Goal: Information Seeking & Learning: Learn about a topic

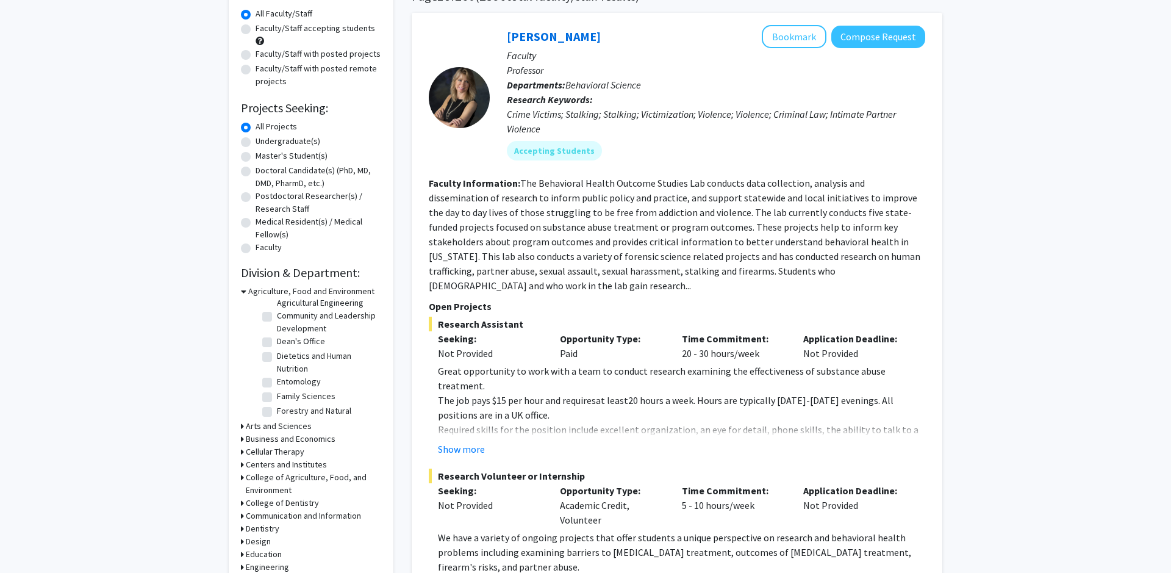
scroll to position [168, 0]
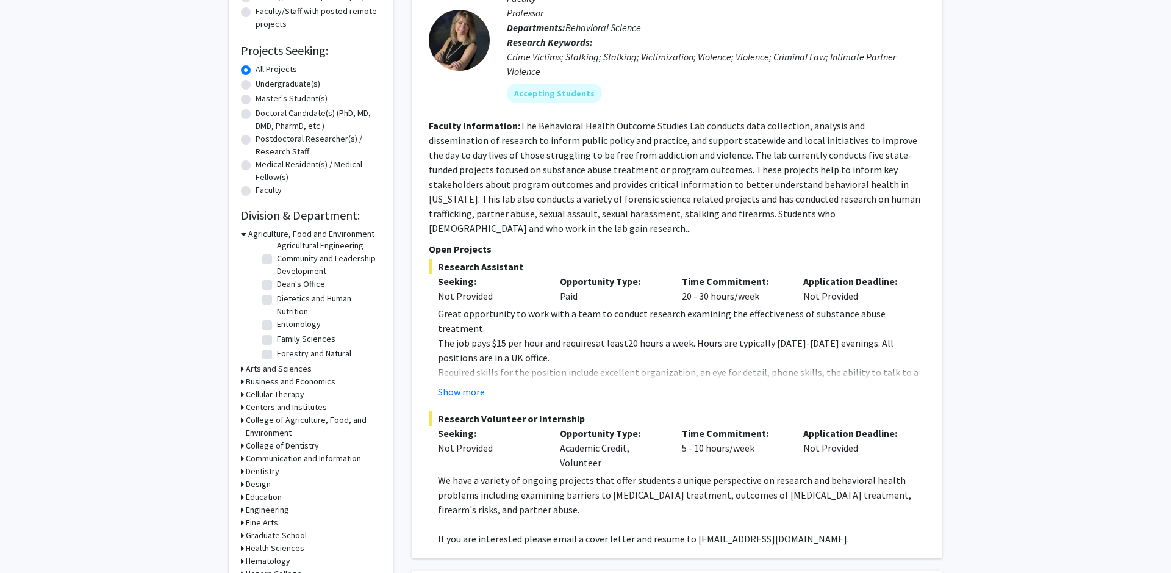
click at [271, 512] on h3 "Engineering" at bounding box center [267, 509] width 43 height 13
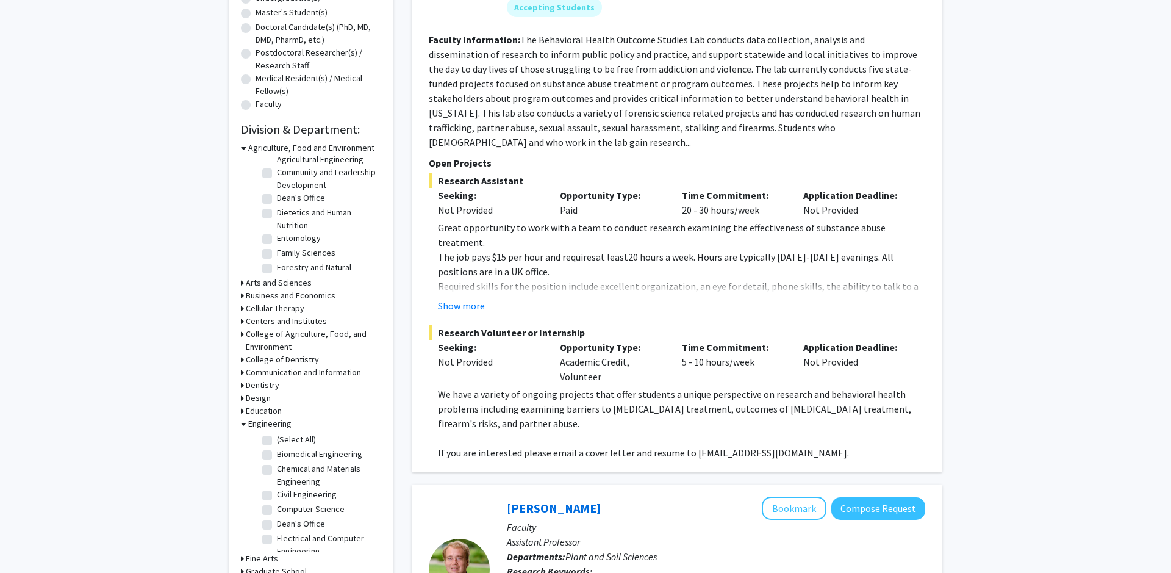
scroll to position [256, 0]
click at [277, 436] on label "(Select All)" at bounding box center [296, 437] width 39 height 13
click at [277, 436] on input "(Select All)" at bounding box center [281, 435] width 8 height 8
checkbox input "true"
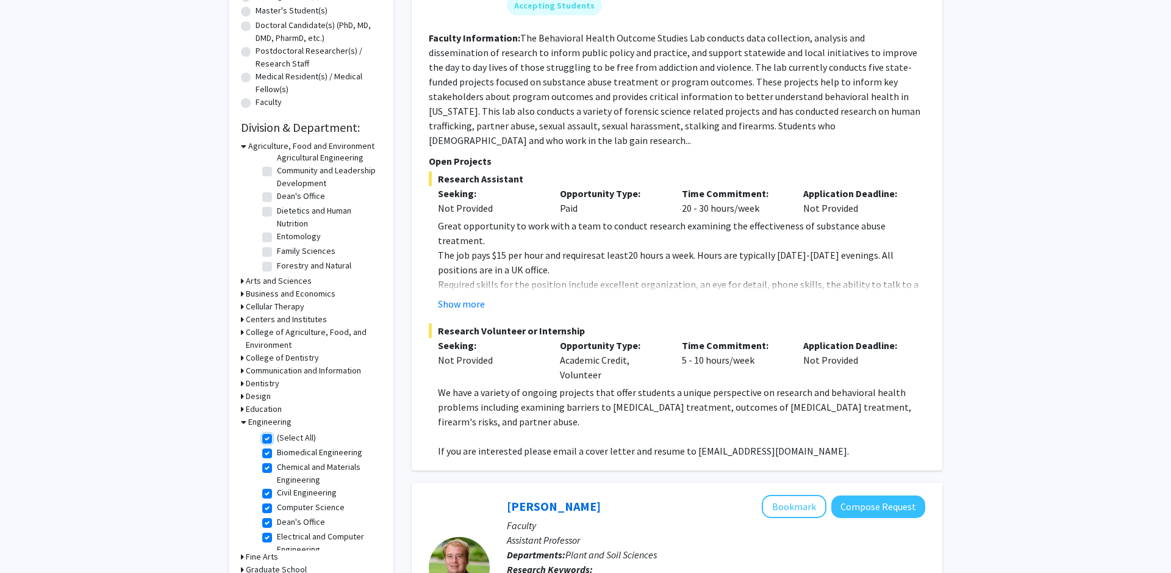
checkbox input "true"
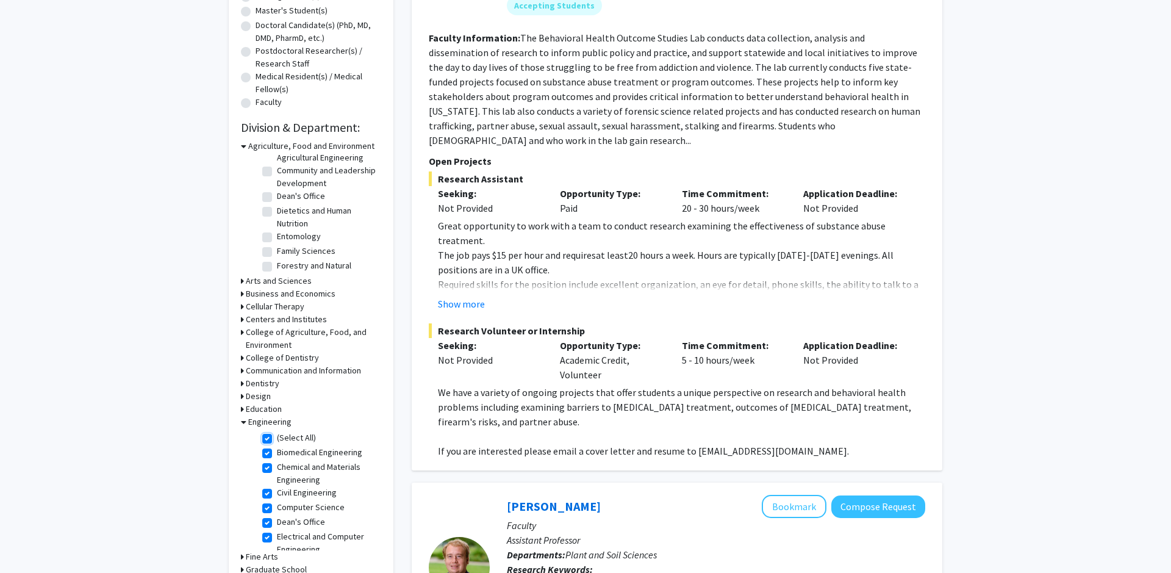
checkbox input "true"
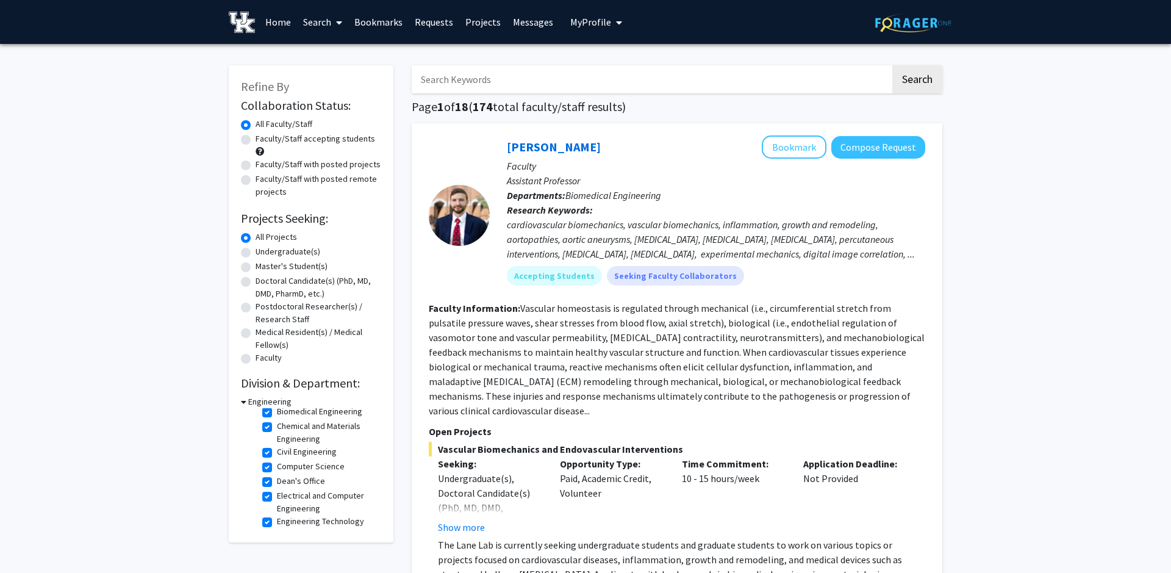
scroll to position [15, 0]
click at [277, 457] on label "Civil Engineering" at bounding box center [307, 457] width 60 height 13
click at [277, 457] on input "Civil Engineering" at bounding box center [281, 455] width 8 height 8
checkbox input "false"
checkbox input "true"
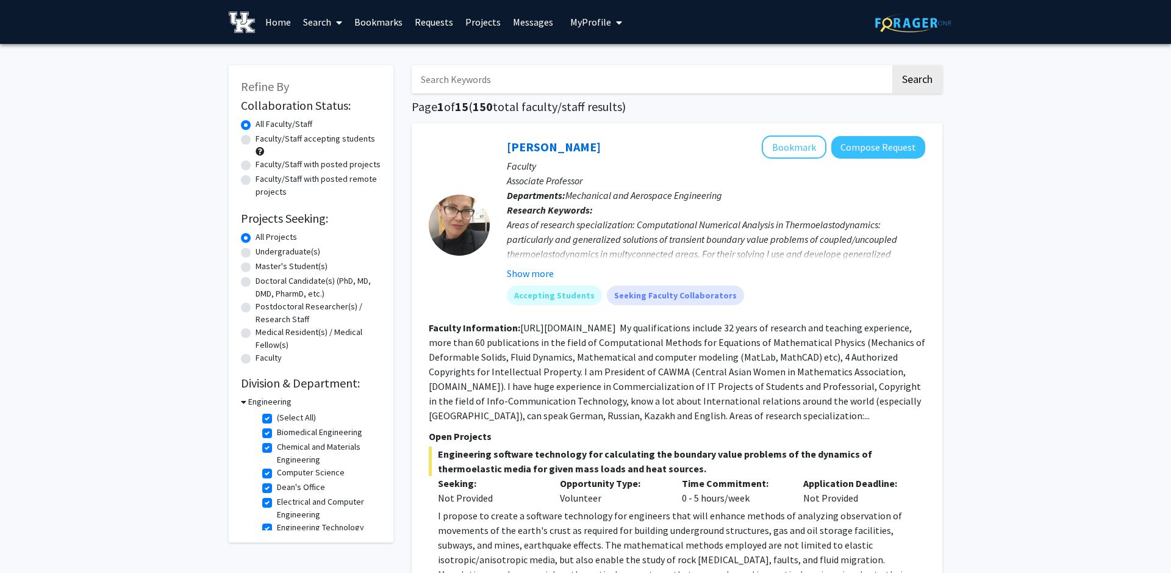
click at [277, 417] on label "(Select All)" at bounding box center [296, 417] width 39 height 13
click at [277, 417] on input "(Select All)" at bounding box center [281, 415] width 8 height 8
checkbox input "false"
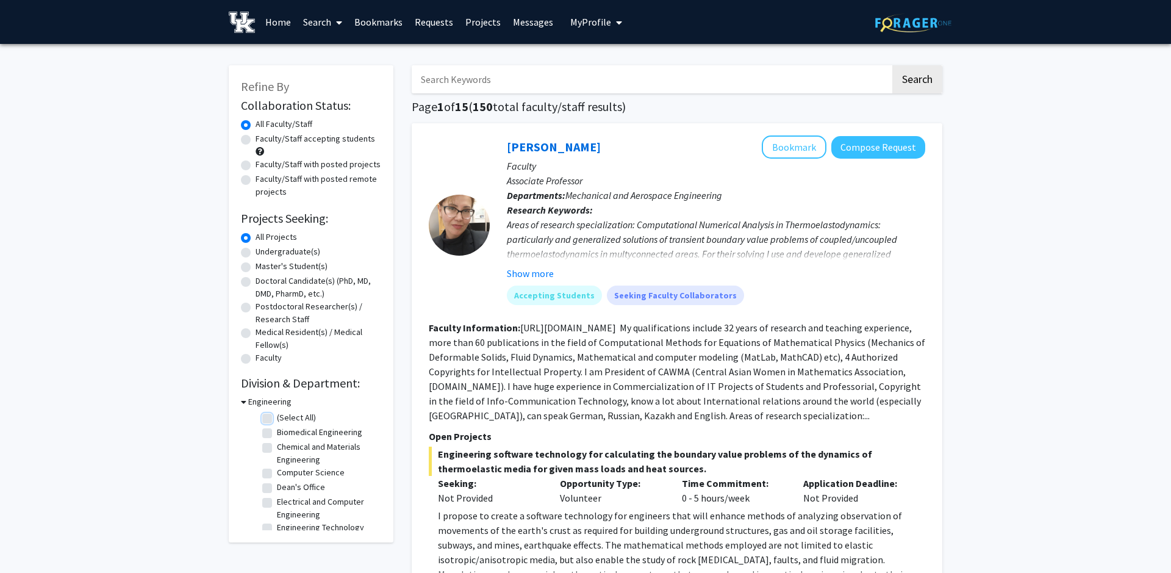
checkbox input "false"
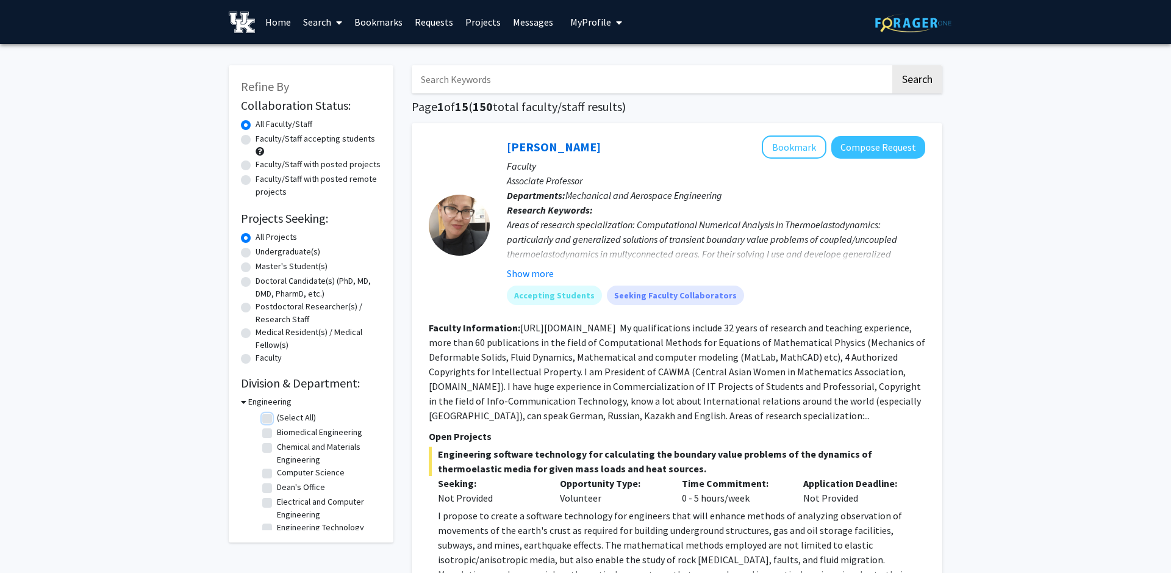
checkbox input "false"
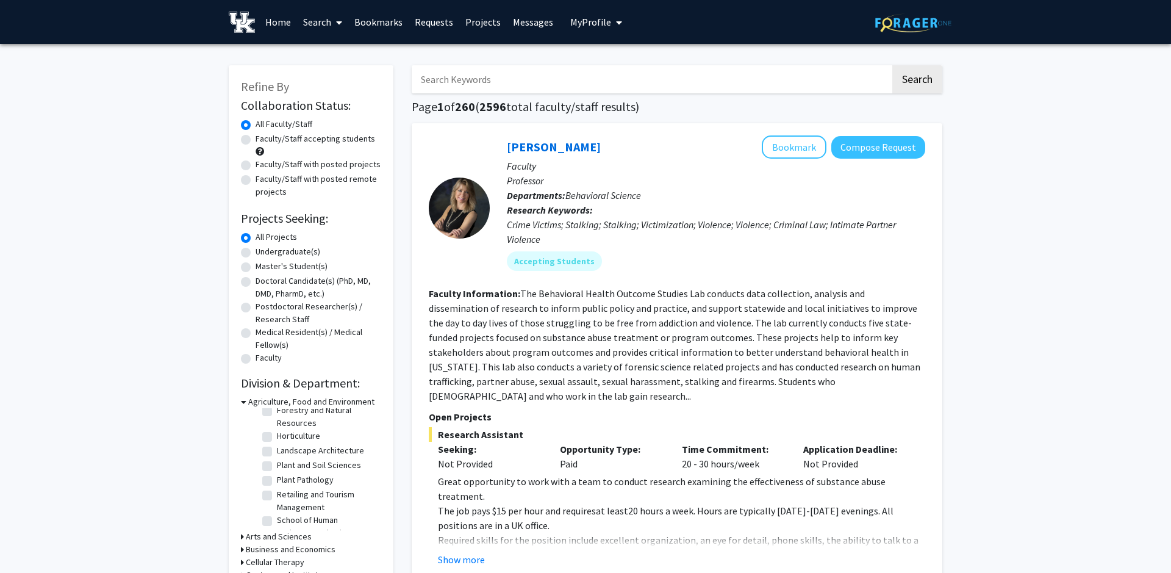
scroll to position [186, 0]
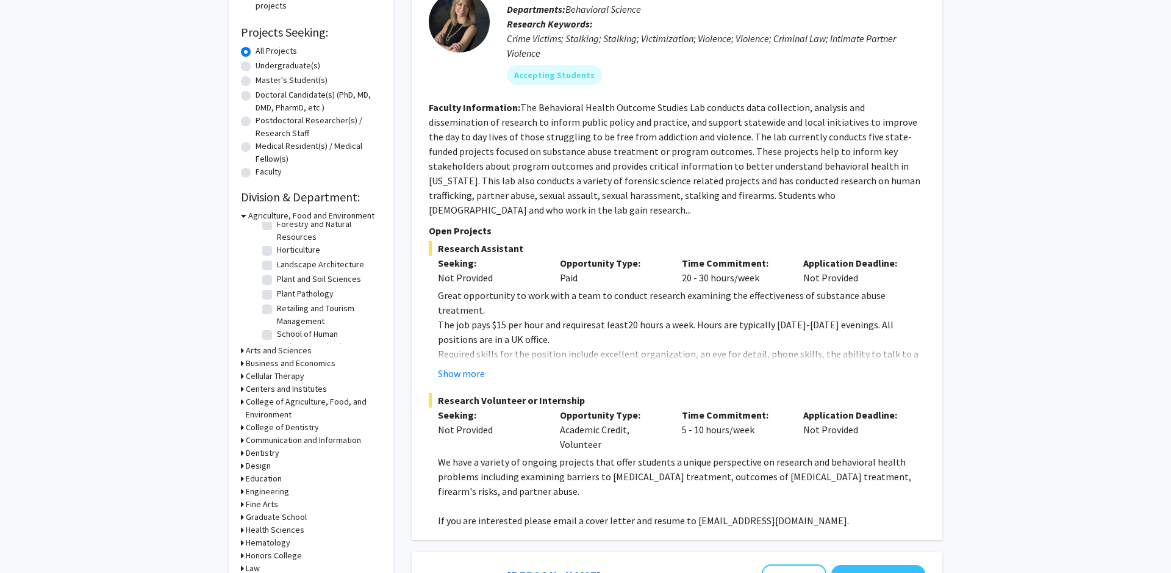
click at [274, 495] on h3 "Engineering" at bounding box center [267, 491] width 43 height 13
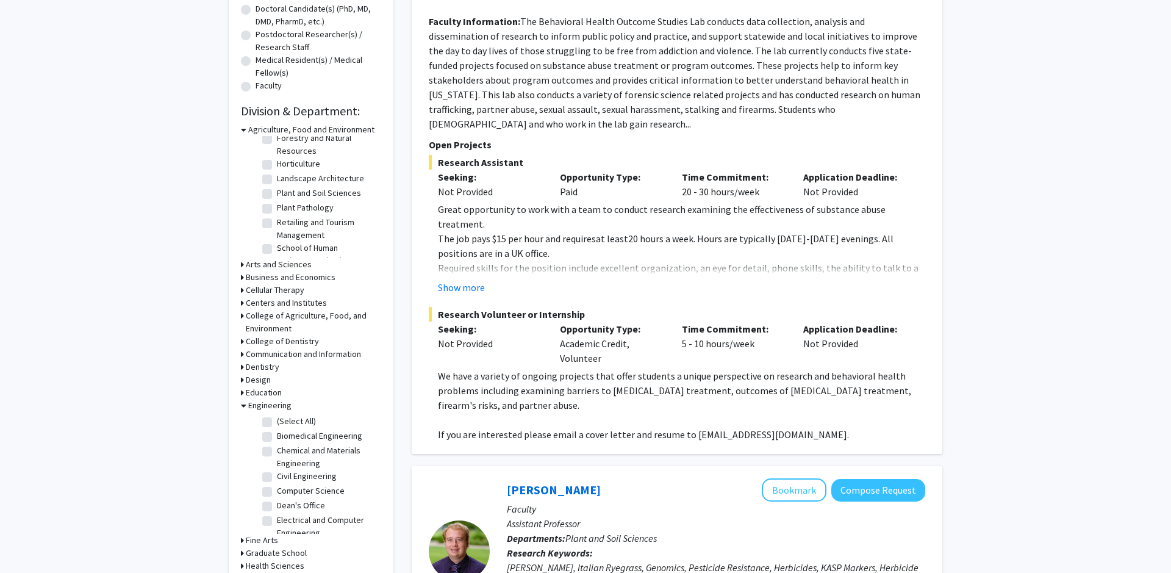
scroll to position [273, 0]
click at [274, 493] on fg-checkbox "Computer Science Computer Science" at bounding box center [320, 490] width 116 height 15
click at [277, 491] on label "Computer Science" at bounding box center [311, 489] width 68 height 13
click at [277, 491] on input "Computer Science" at bounding box center [281, 487] width 8 height 8
checkbox input "true"
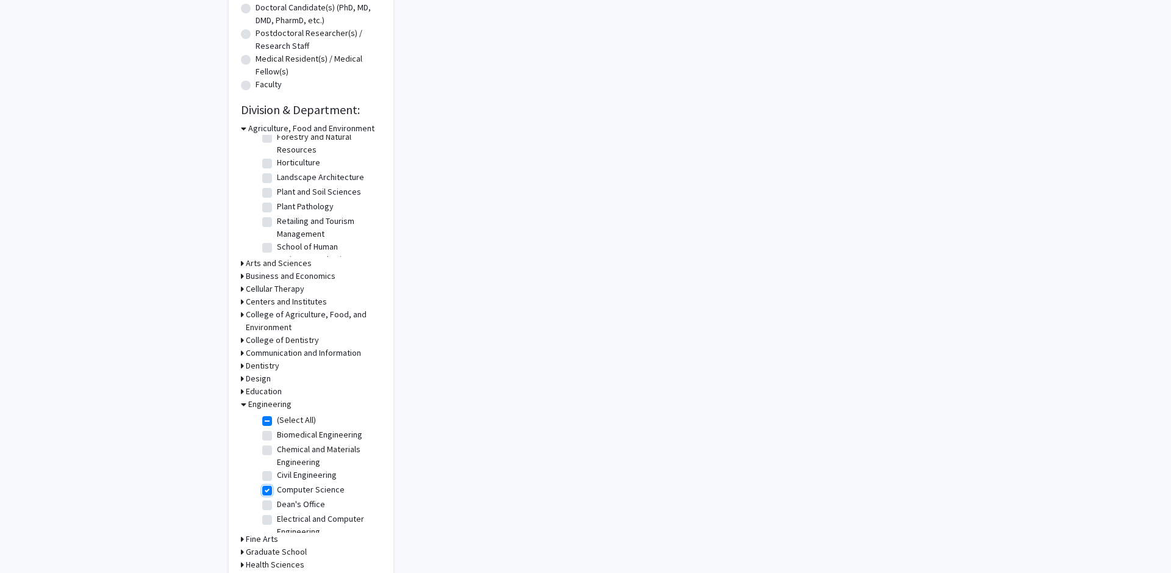
checkbox input "true"
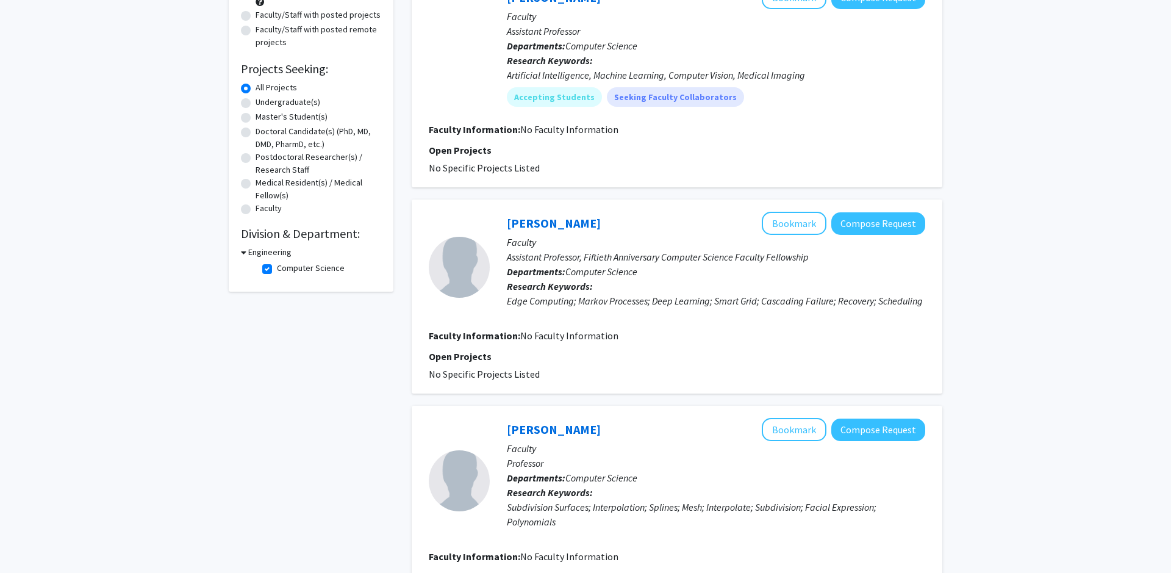
scroll to position [60, 0]
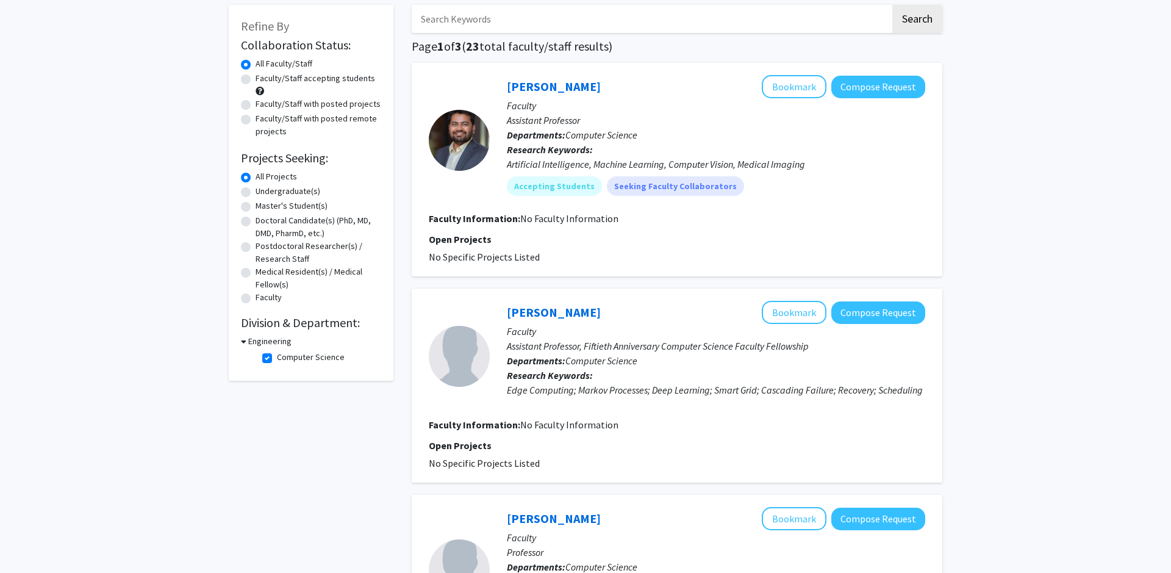
click at [262, 355] on fg-checkbox-list "Computer Science Computer Science" at bounding box center [320, 358] width 122 height 21
click at [277, 360] on label "Computer Science" at bounding box center [311, 357] width 68 height 13
click at [277, 359] on input "Computer Science" at bounding box center [281, 355] width 8 height 8
checkbox input "false"
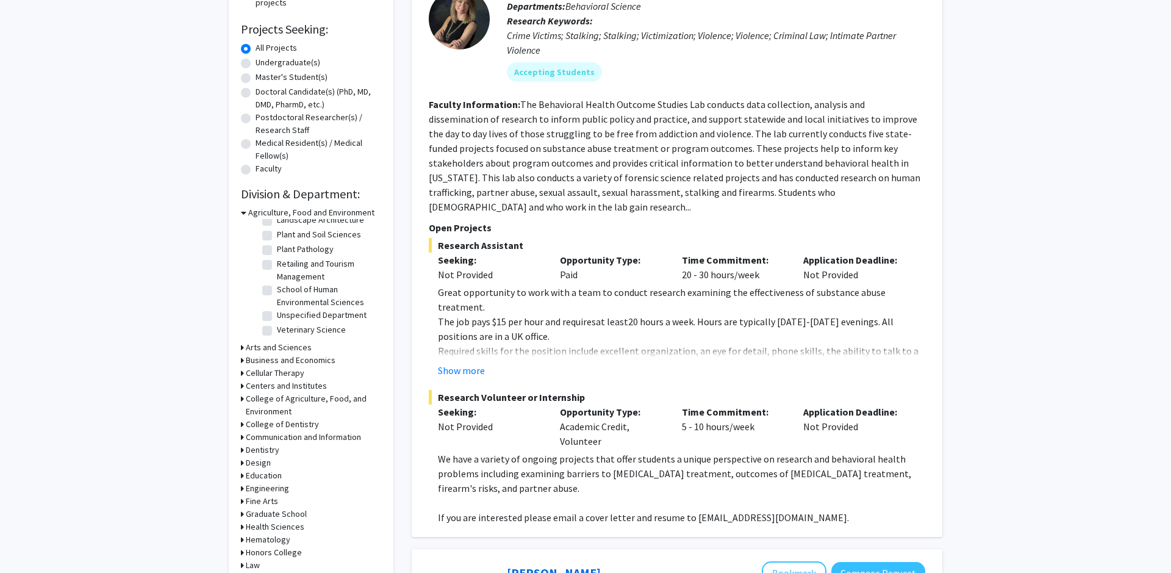
scroll to position [274, 0]
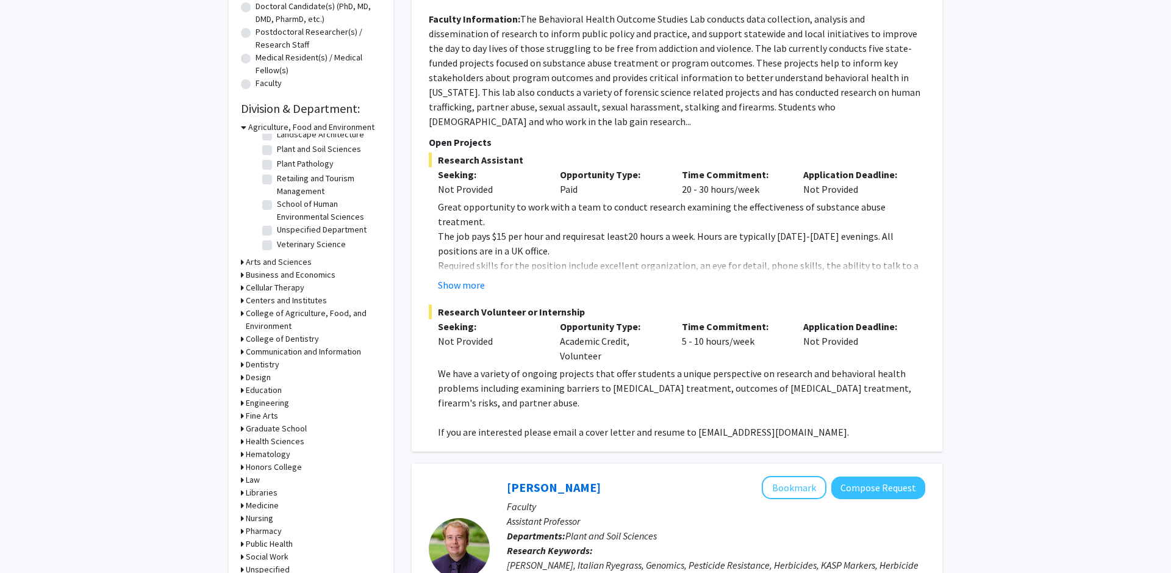
click at [271, 402] on h3 "Engineering" at bounding box center [267, 402] width 43 height 13
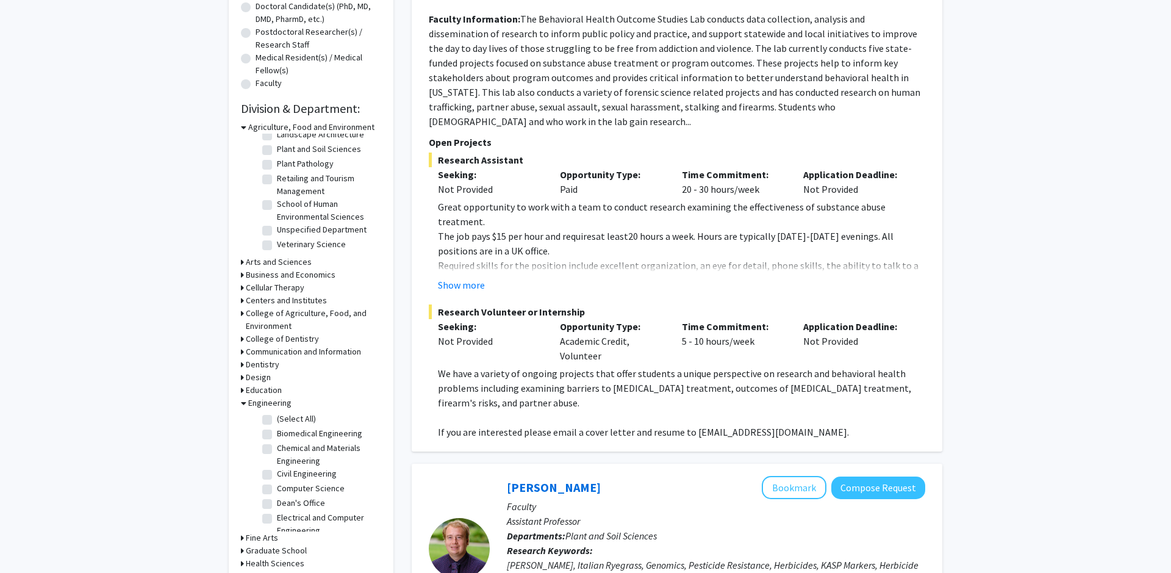
click at [277, 417] on label "(Select All)" at bounding box center [296, 418] width 39 height 13
click at [277, 417] on input "(Select All)" at bounding box center [281, 416] width 8 height 8
checkbox input "true"
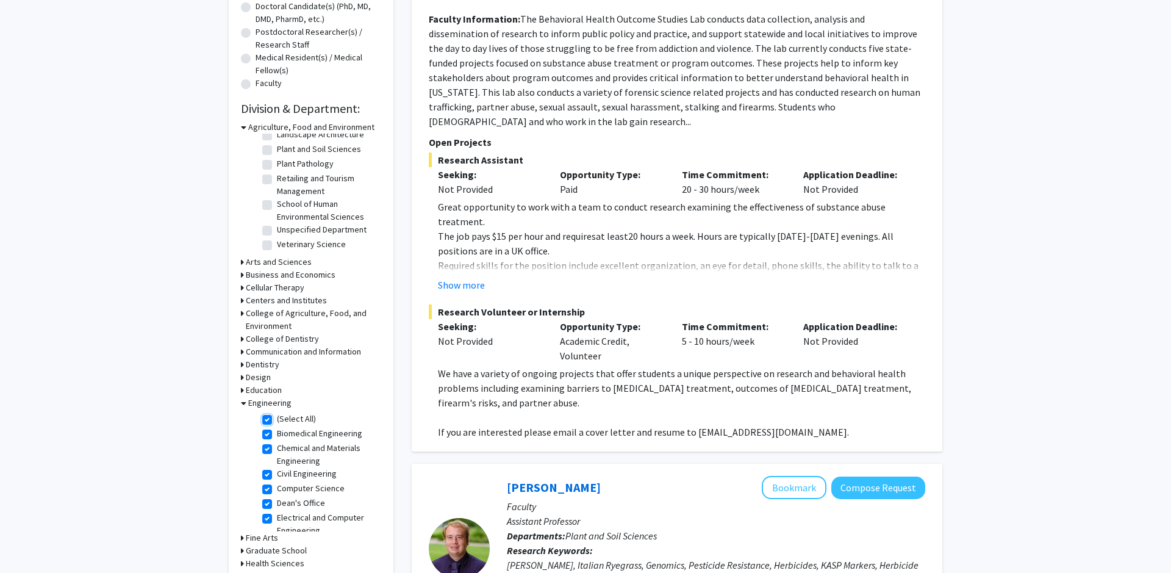
checkbox input "true"
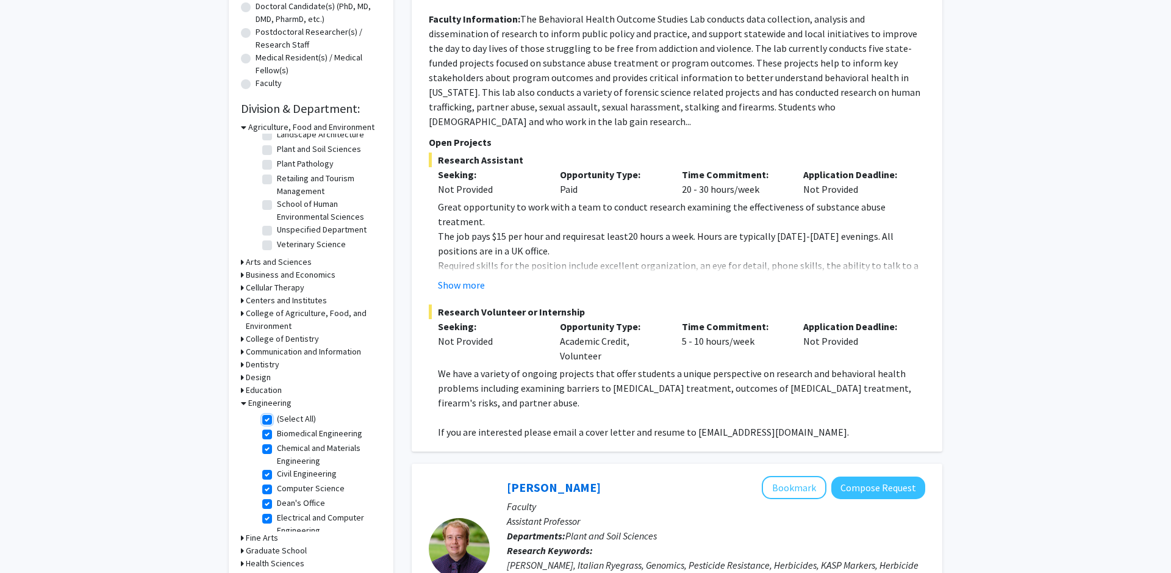
checkbox input "true"
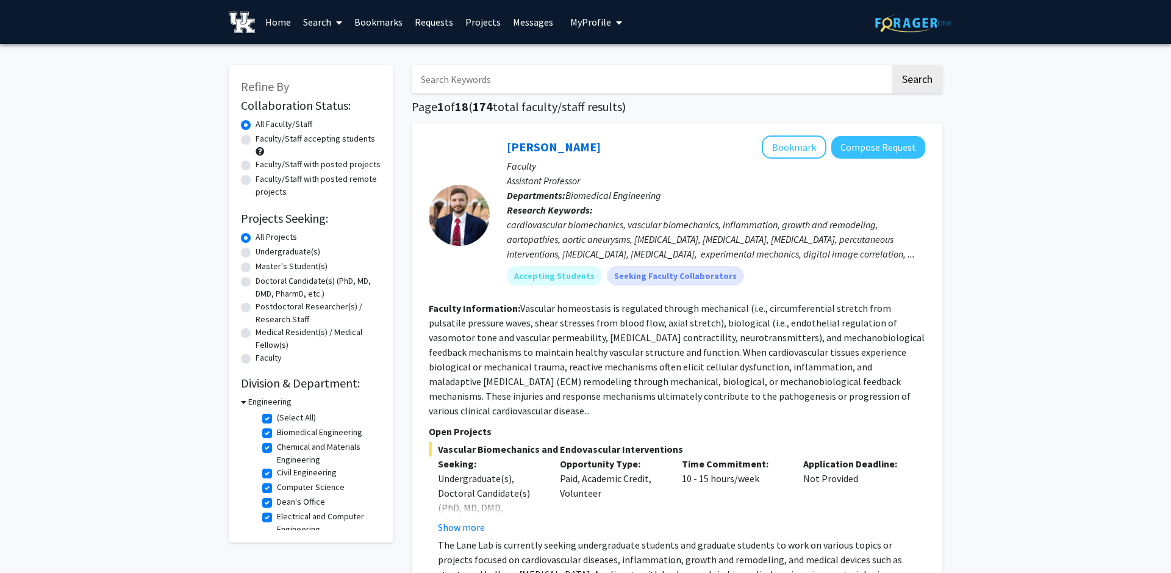
scroll to position [39, 0]
click at [277, 450] on label "Computer Science" at bounding box center [311, 448] width 68 height 13
click at [277, 450] on input "Computer Science" at bounding box center [281, 446] width 8 height 8
checkbox input "false"
checkbox input "true"
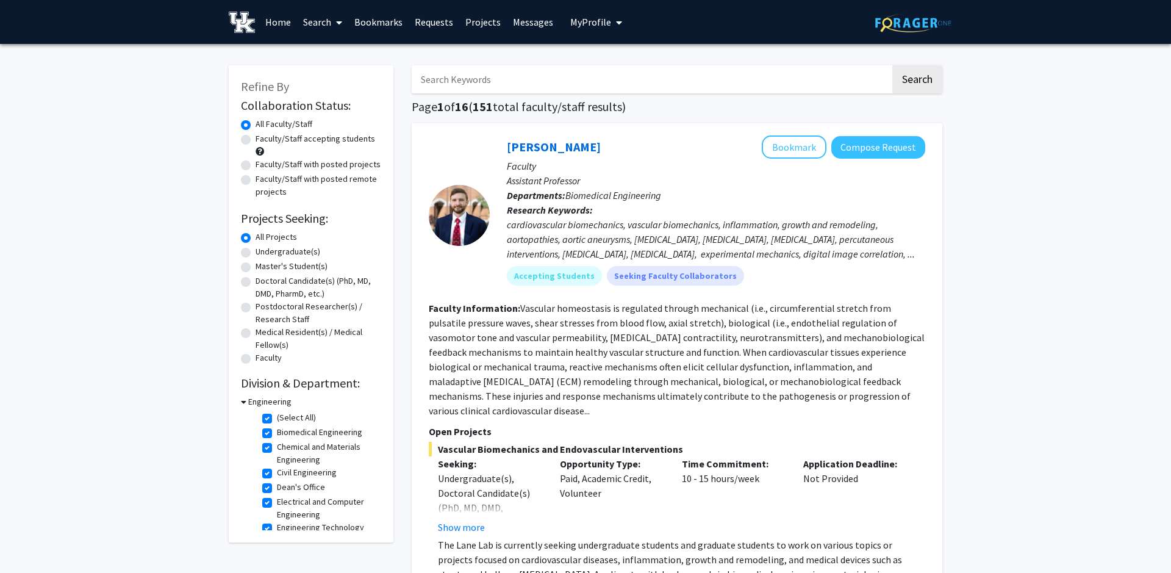
click at [281, 413] on label "(Select All)" at bounding box center [296, 417] width 39 height 13
click at [281, 413] on input "(Select All)" at bounding box center [281, 415] width 8 height 8
checkbox input "false"
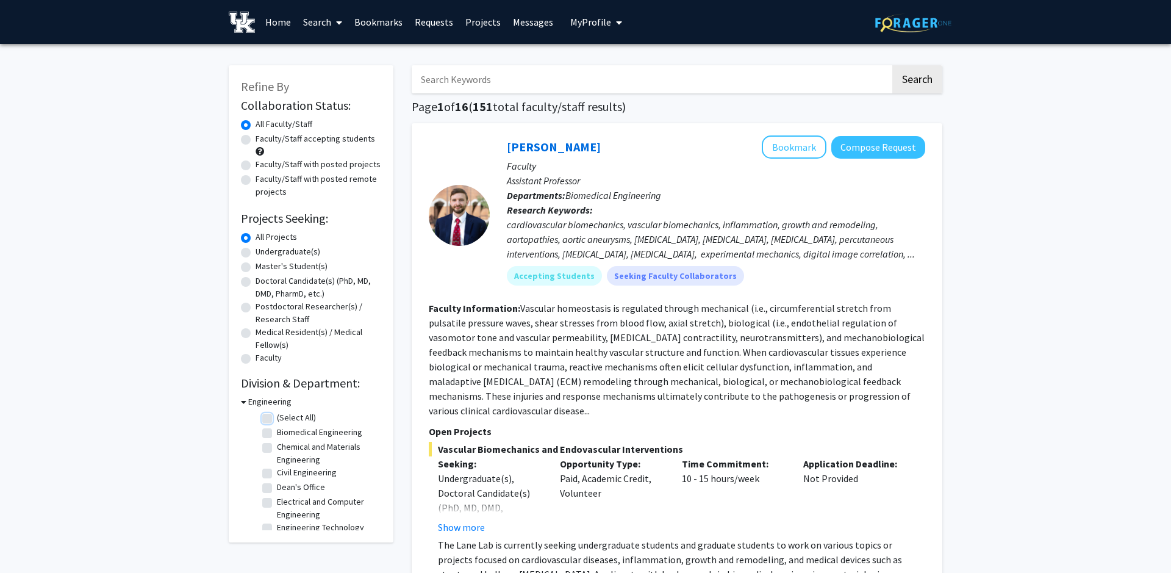
checkbox input "false"
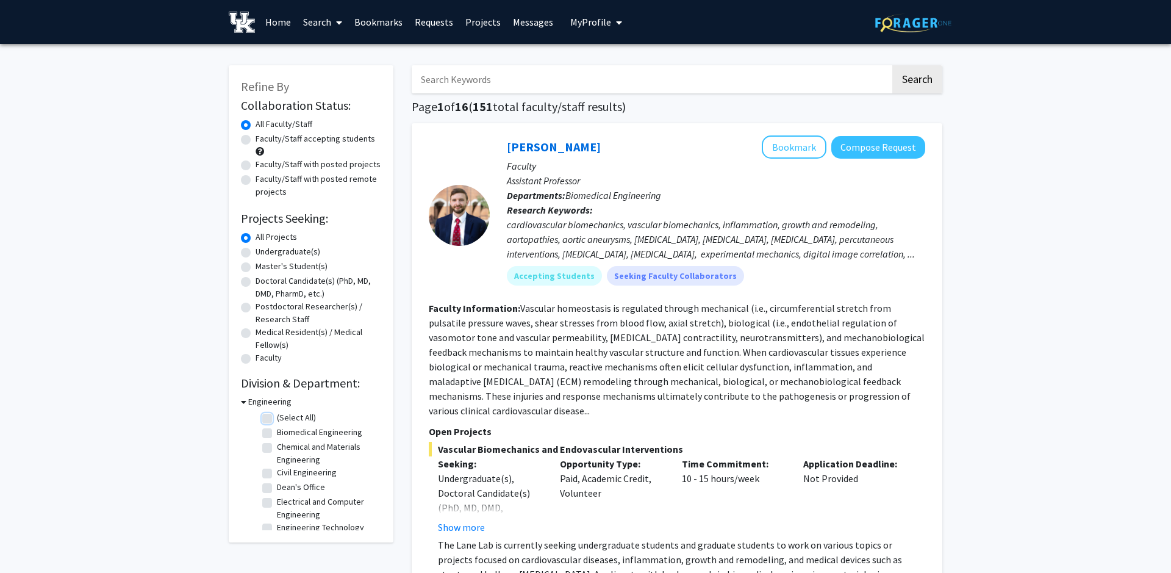
checkbox input "false"
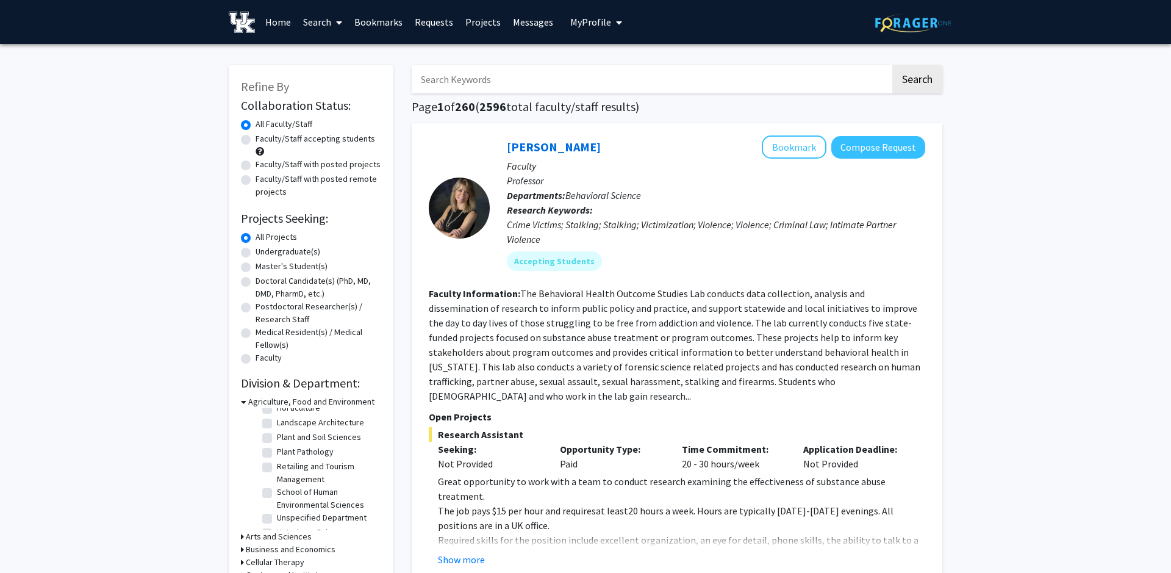
scroll to position [237, 0]
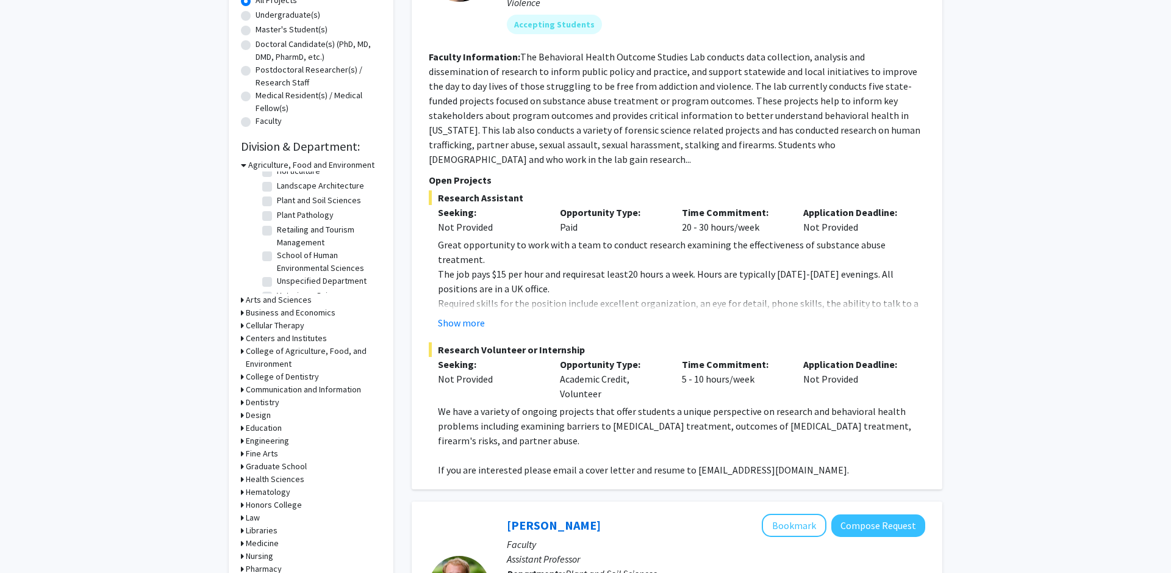
click at [260, 439] on h3 "Engineering" at bounding box center [267, 440] width 43 height 13
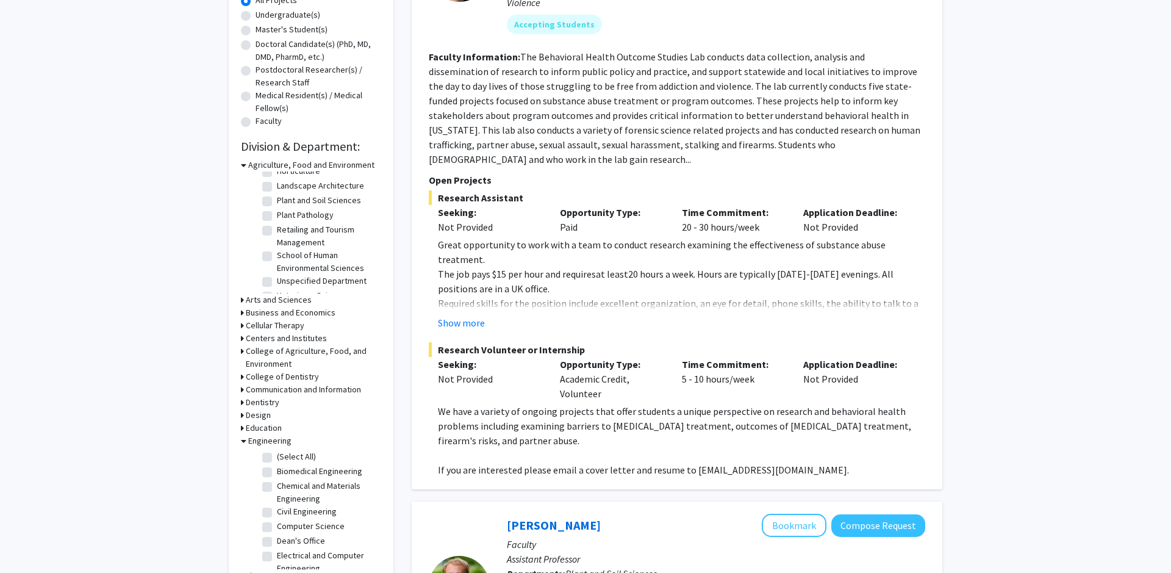
click at [273, 538] on fg-checkbox "[PERSON_NAME] Office [PERSON_NAME] Office" at bounding box center [320, 541] width 116 height 15
click at [277, 539] on label "Dean's Office" at bounding box center [301, 540] width 48 height 13
click at [277, 539] on input "Dean's Office" at bounding box center [281, 538] width 8 height 8
checkbox input "true"
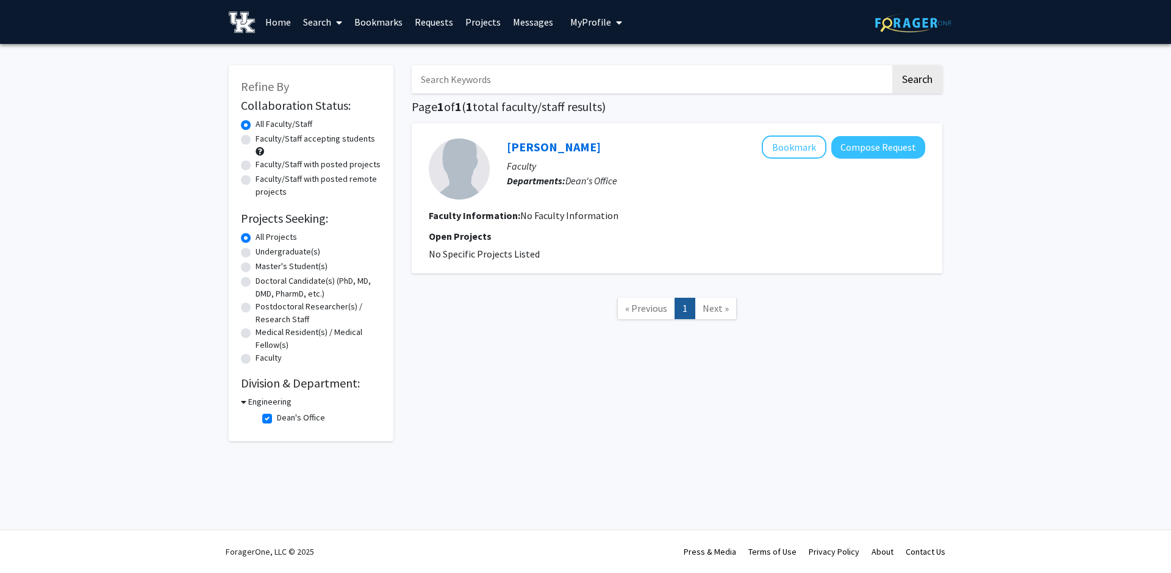
click at [277, 417] on label "Dean's Office" at bounding box center [301, 417] width 48 height 13
click at [277, 417] on input "Dean's Office" at bounding box center [281, 415] width 8 height 8
checkbox input "false"
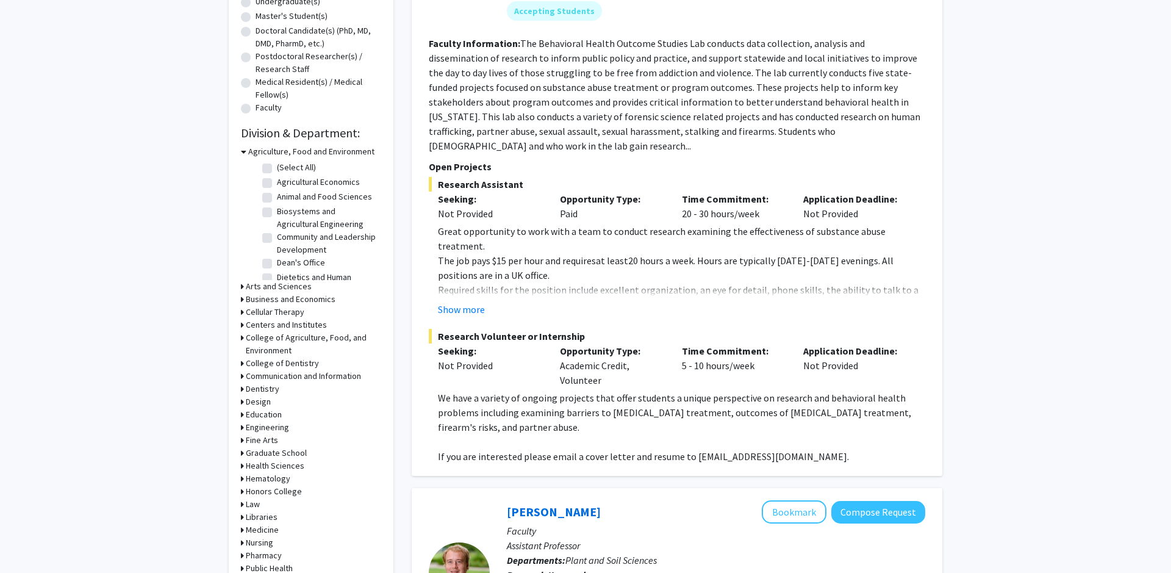
scroll to position [249, 0]
click at [271, 430] on h3 "Engineering" at bounding box center [267, 427] width 43 height 13
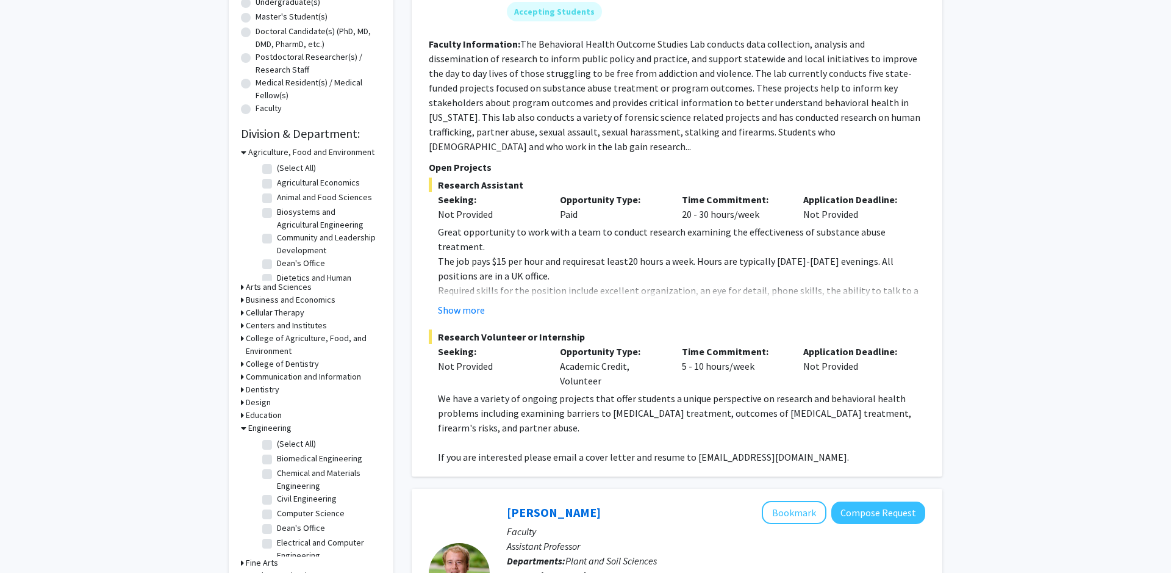
click at [277, 445] on label "(Select All)" at bounding box center [296, 443] width 39 height 13
click at [277, 445] on input "(Select All)" at bounding box center [281, 441] width 8 height 8
checkbox input "true"
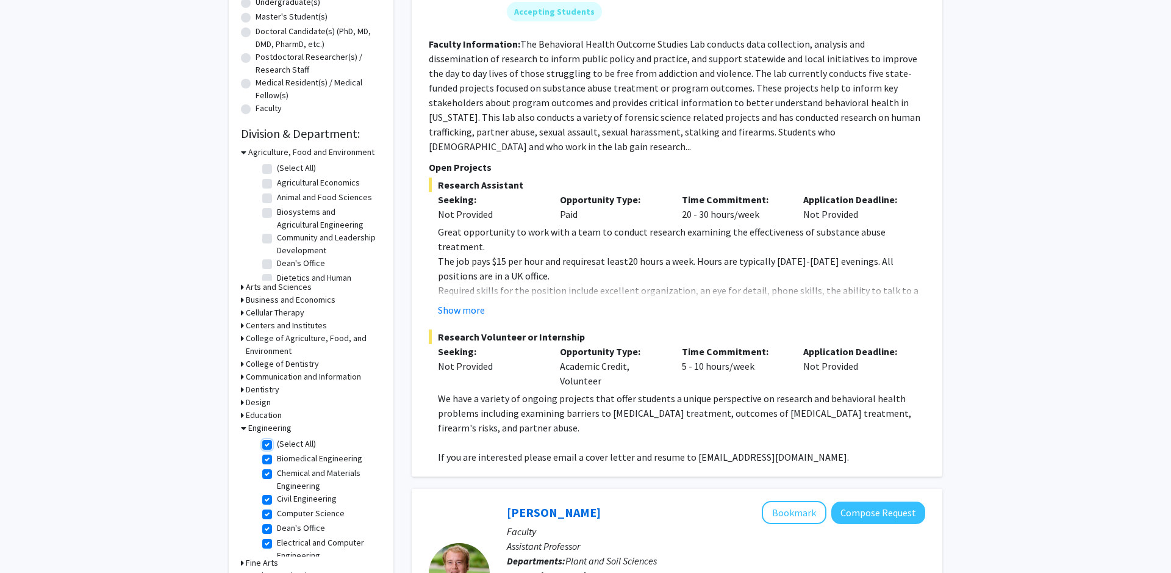
checkbox input "true"
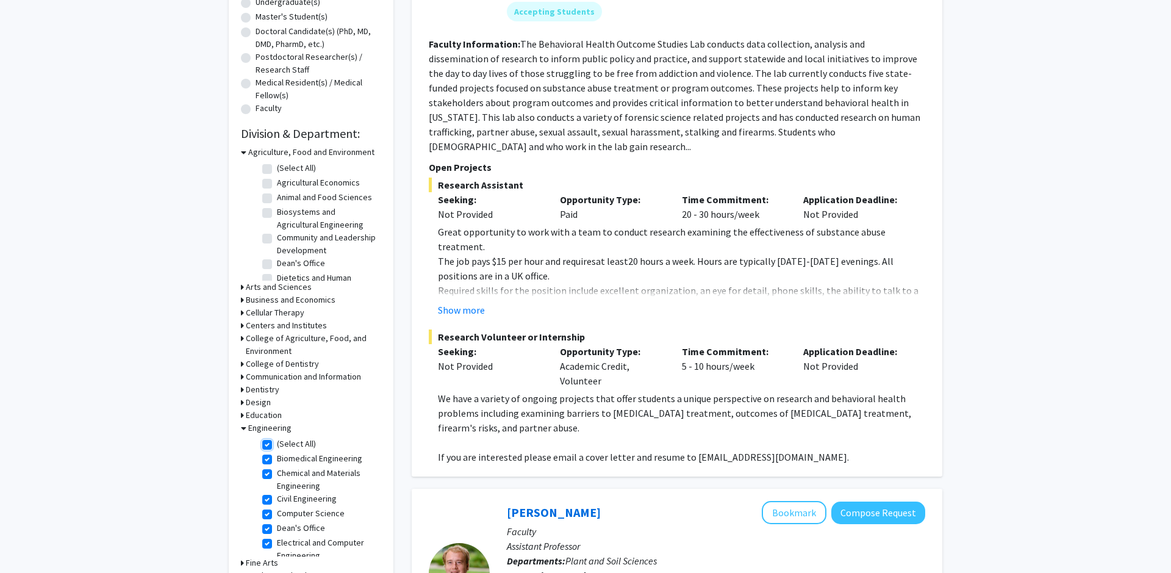
checkbox input "true"
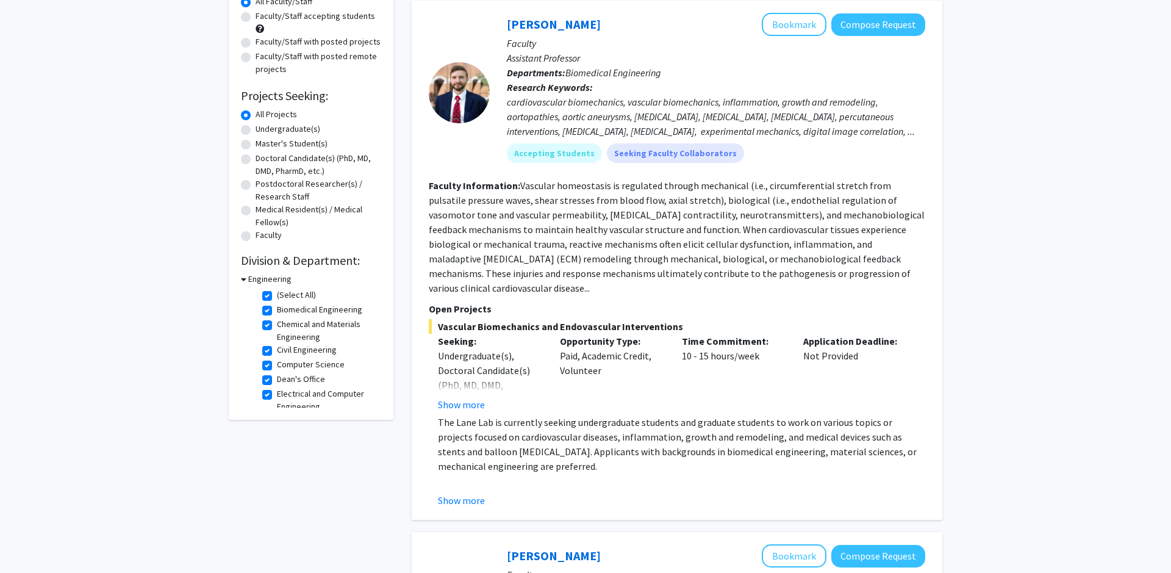
scroll to position [73, 0]
click at [277, 360] on label "[PERSON_NAME] [MEDICAL_DATA]" at bounding box center [327, 367] width 101 height 26
click at [277, 360] on input "[PERSON_NAME] [MEDICAL_DATA]" at bounding box center [281, 358] width 8 height 8
checkbox input "false"
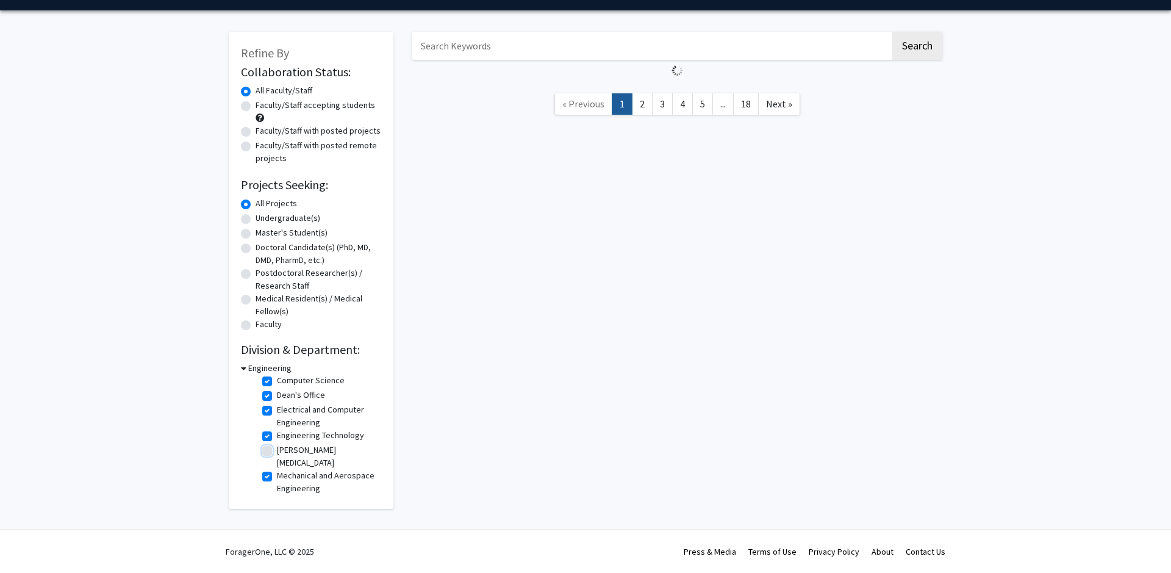
checkbox input "true"
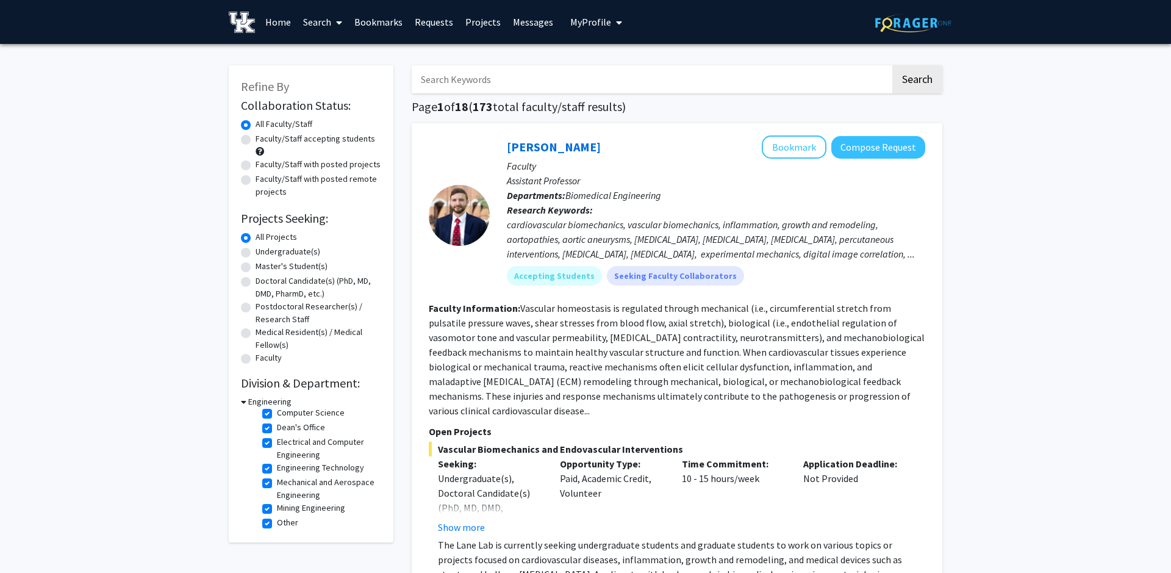
scroll to position [78, 0]
click at [277, 482] on label "Mechanical and Aerospace Engineering" at bounding box center [327, 485] width 101 height 26
click at [277, 480] on input "Mechanical and Aerospace Engineering" at bounding box center [281, 476] width 8 height 8
checkbox input "false"
checkbox input "true"
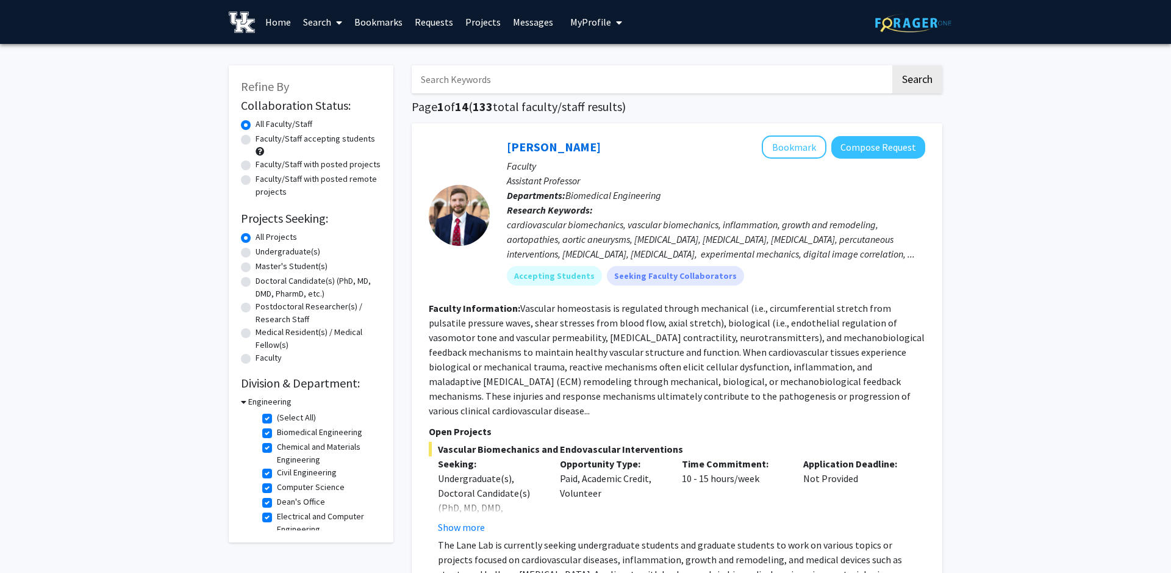
click at [277, 470] on label "Civil Engineering" at bounding box center [307, 472] width 60 height 13
click at [277, 470] on input "Civil Engineering" at bounding box center [281, 470] width 8 height 8
checkbox input "false"
checkbox input "true"
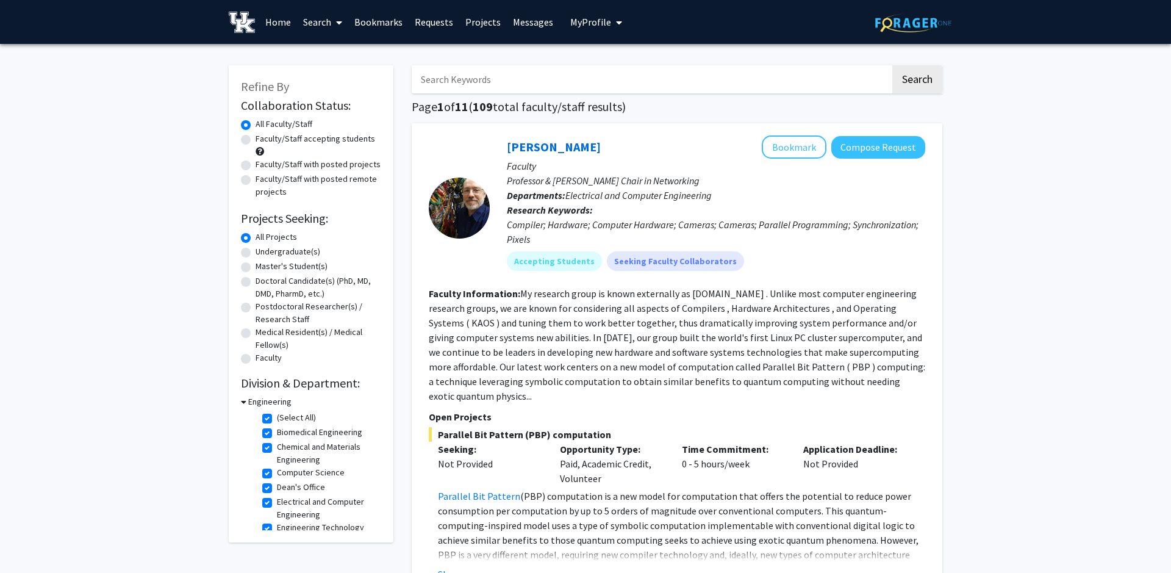
click at [277, 473] on label "Computer Science" at bounding box center [311, 472] width 68 height 13
click at [277, 473] on input "Computer Science" at bounding box center [281, 470] width 8 height 8
checkbox input "false"
checkbox input "true"
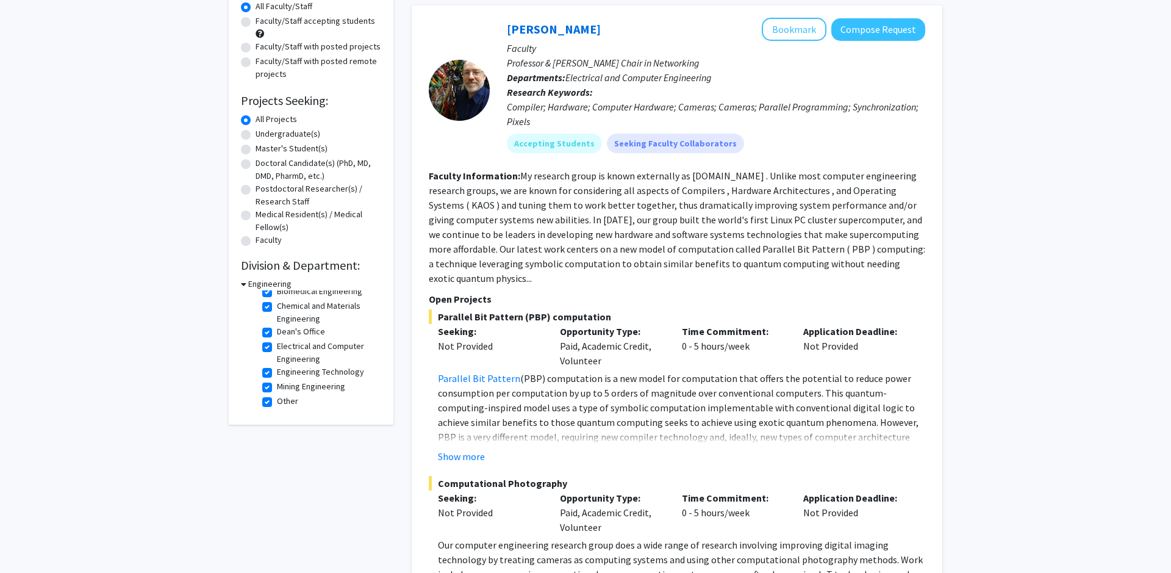
scroll to position [107, 0]
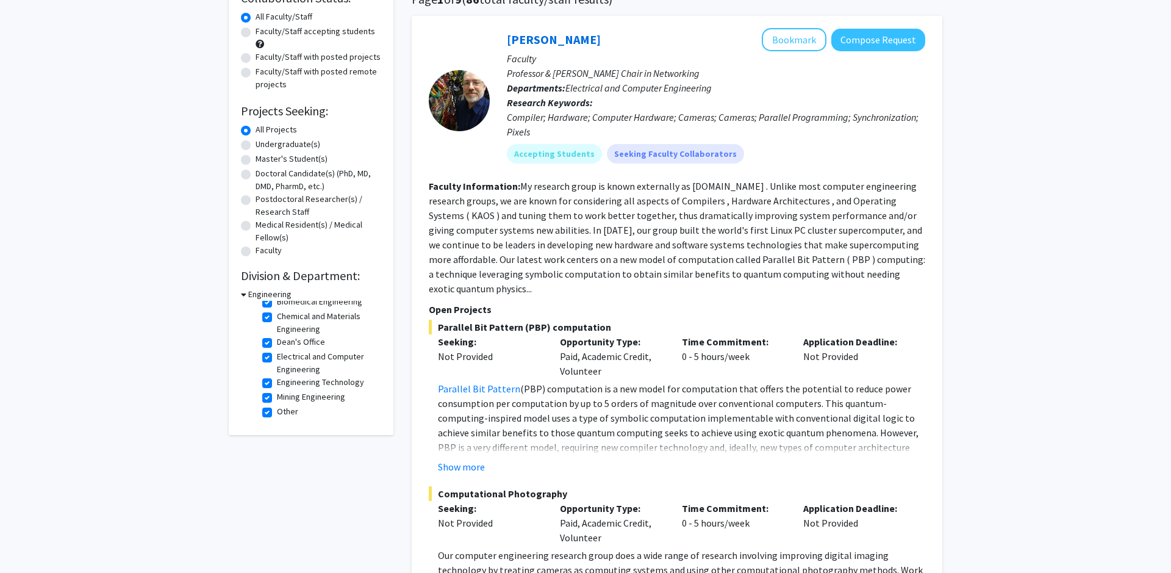
click at [277, 399] on label "Mining Engineering" at bounding box center [311, 396] width 68 height 13
click at [277, 398] on input "Mining Engineering" at bounding box center [281, 394] width 8 height 8
checkbox input "false"
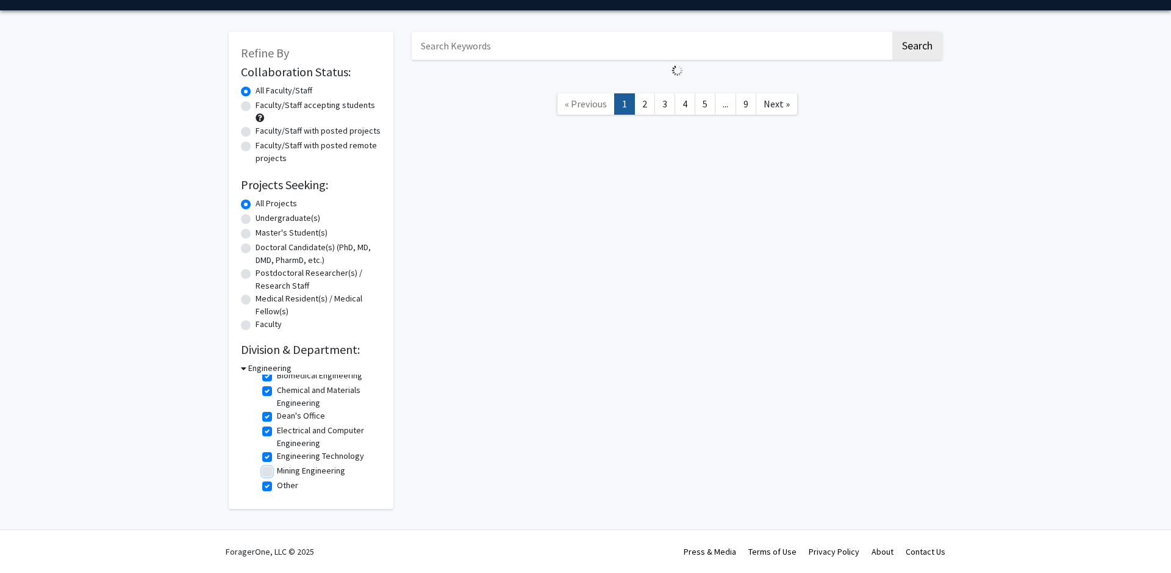
checkbox input "true"
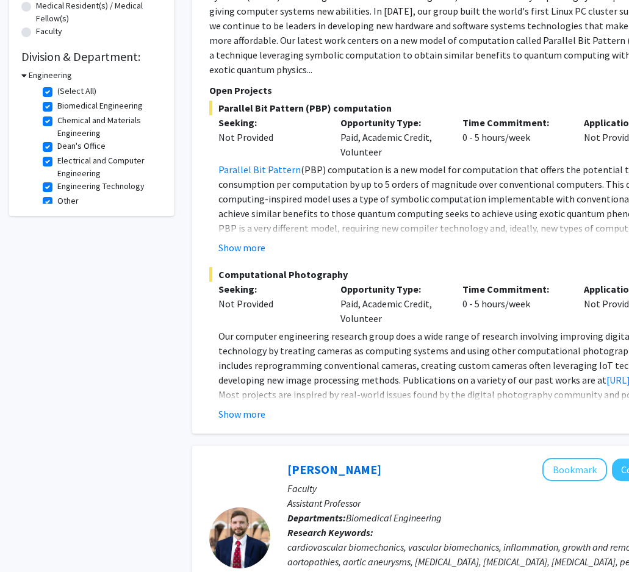
scroll to position [328, 0]
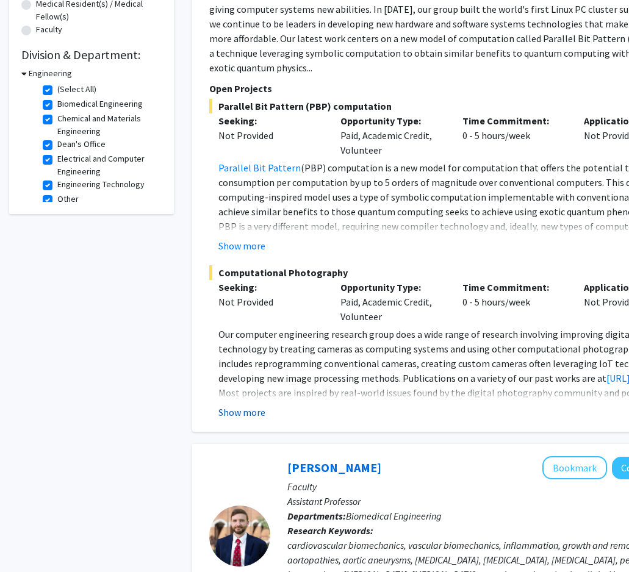
click at [244, 405] on button "Show more" at bounding box center [241, 412] width 47 height 15
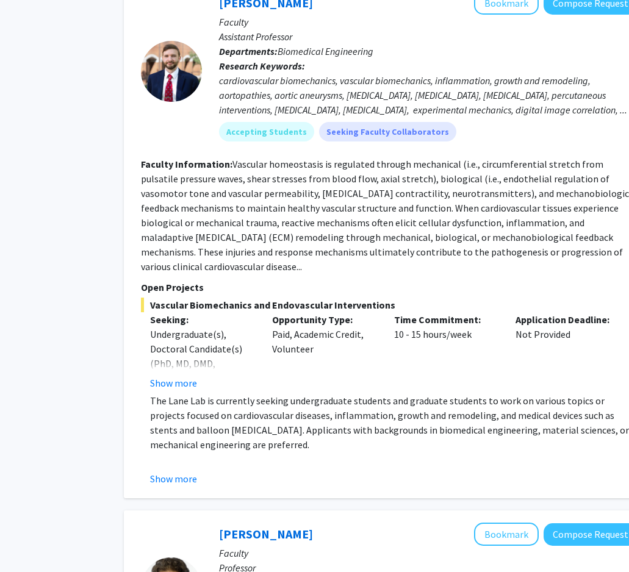
scroll to position [852, 103]
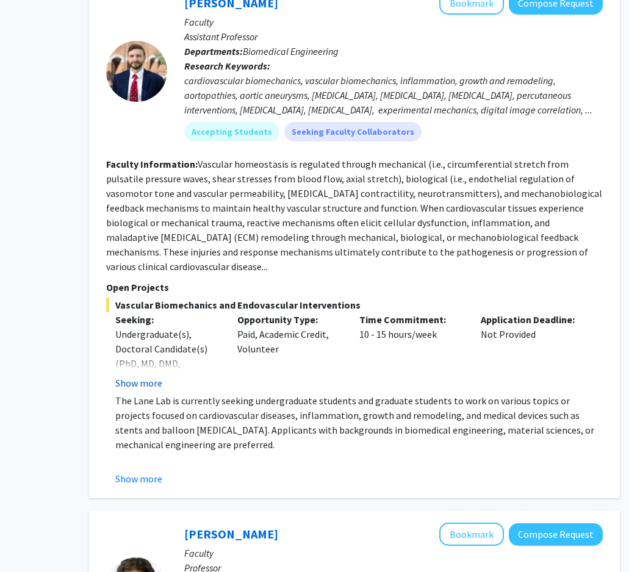
click at [146, 376] on button "Show more" at bounding box center [138, 383] width 47 height 15
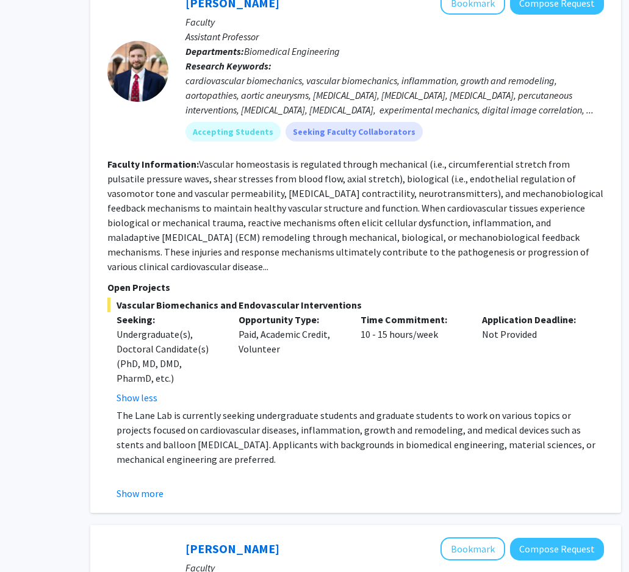
scroll to position [852, 101]
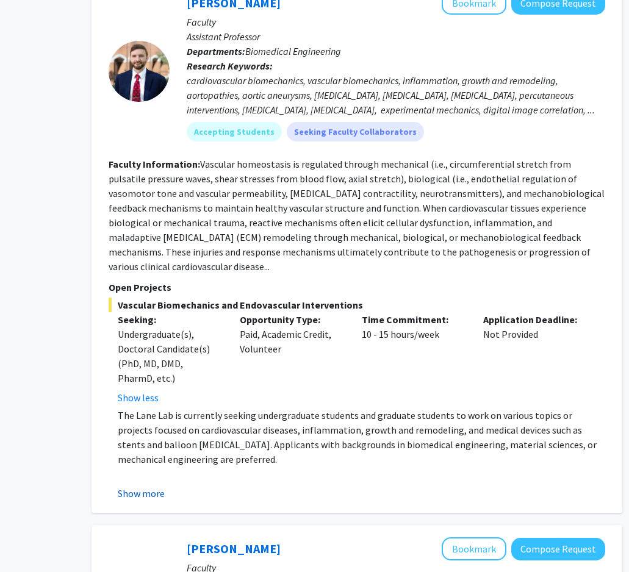
click at [156, 486] on button "Show more" at bounding box center [141, 493] width 47 height 15
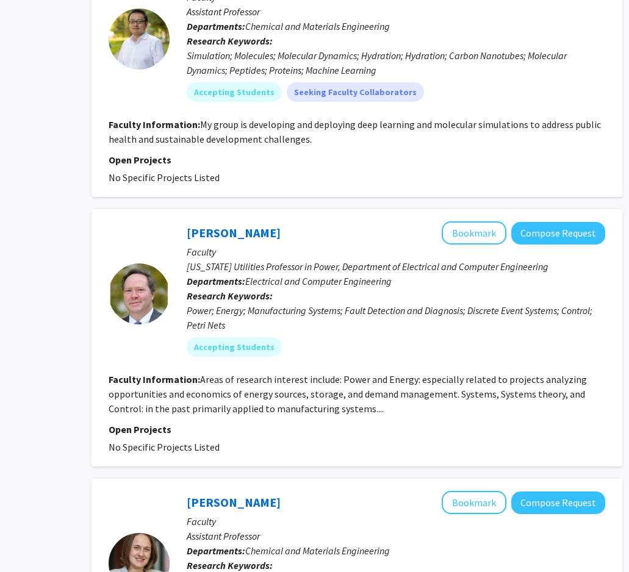
scroll to position [3108, 101]
